Goal: Task Accomplishment & Management: Manage account settings

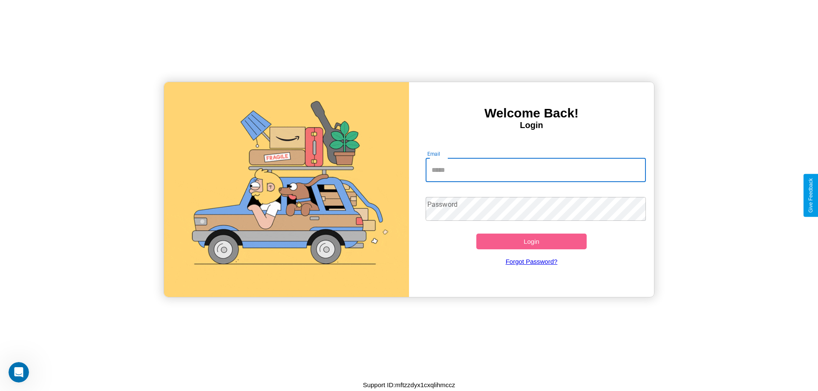
click at [535, 170] on input "Email" at bounding box center [535, 170] width 221 height 24
type input "**********"
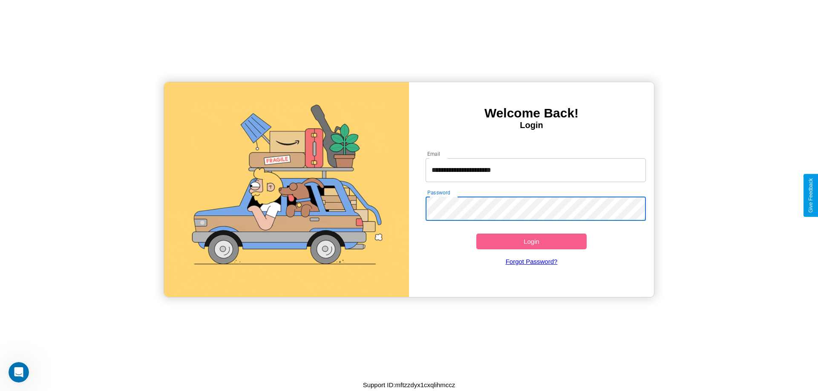
click at [531, 241] on button "Login" at bounding box center [531, 242] width 110 height 16
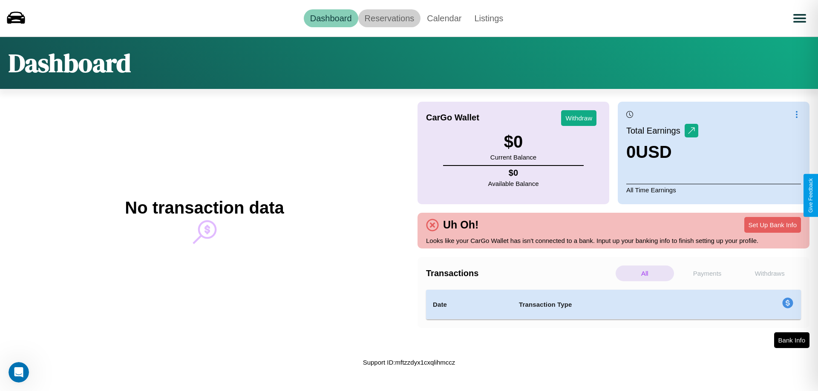
click at [389, 18] on link "Reservations" at bounding box center [389, 18] width 63 height 18
